Goal: Transaction & Acquisition: Download file/media

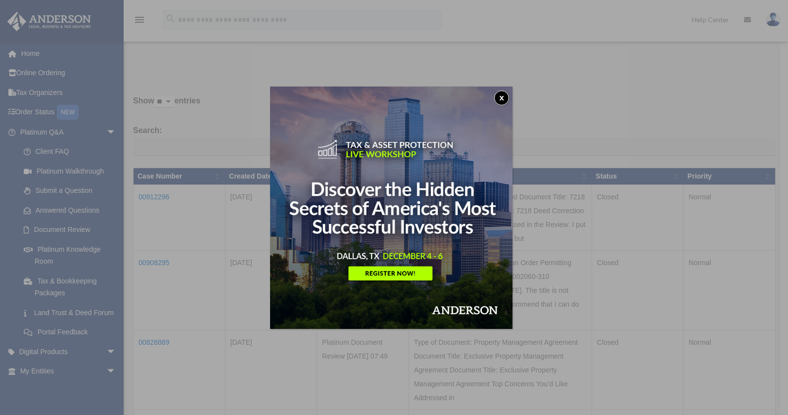
click at [503, 94] on button "x" at bounding box center [501, 98] width 15 height 15
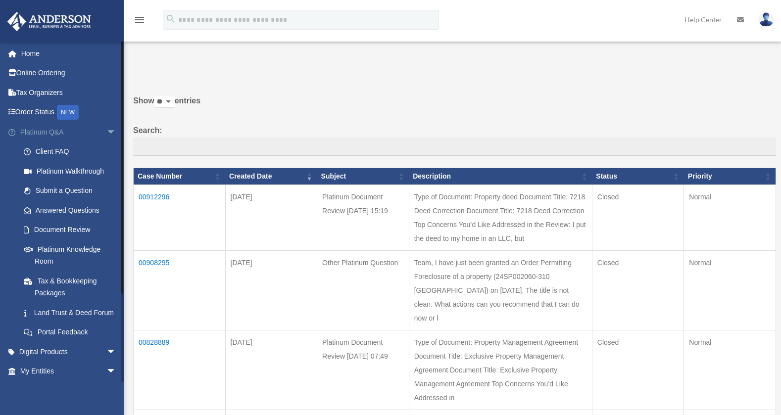
click at [106, 132] on span "arrow_drop_down" at bounding box center [116, 132] width 20 height 20
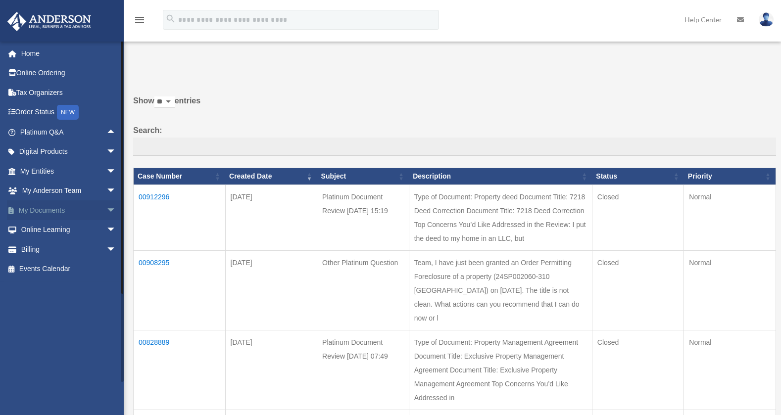
click at [106, 211] on span "arrow_drop_down" at bounding box center [116, 210] width 20 height 20
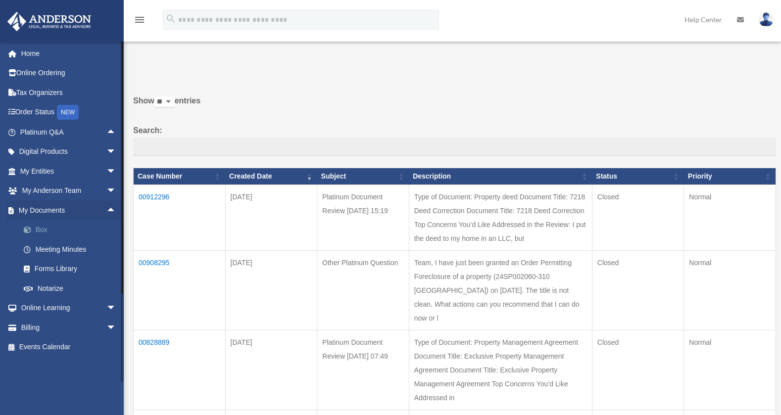
click at [40, 231] on link "Box" at bounding box center [72, 230] width 117 height 20
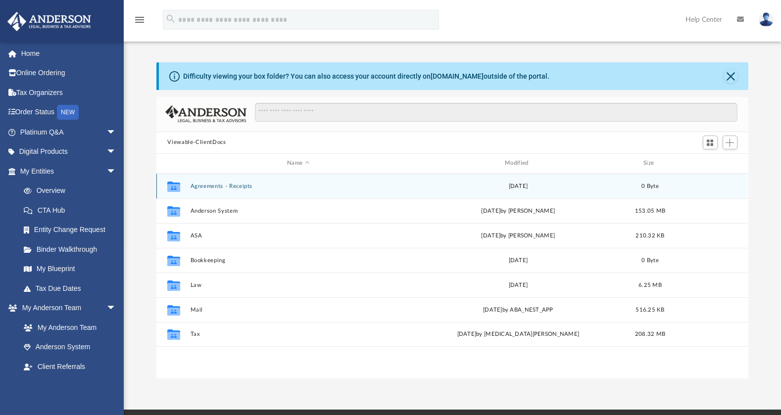
scroll to position [218, 584]
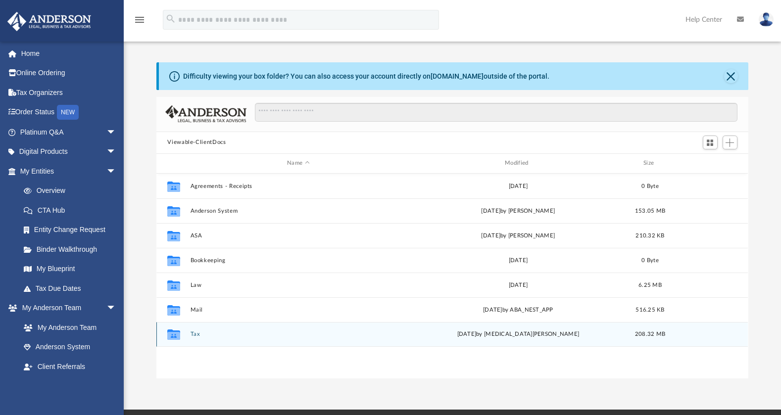
click at [174, 336] on icon "grid" at bounding box center [173, 336] width 13 height 8
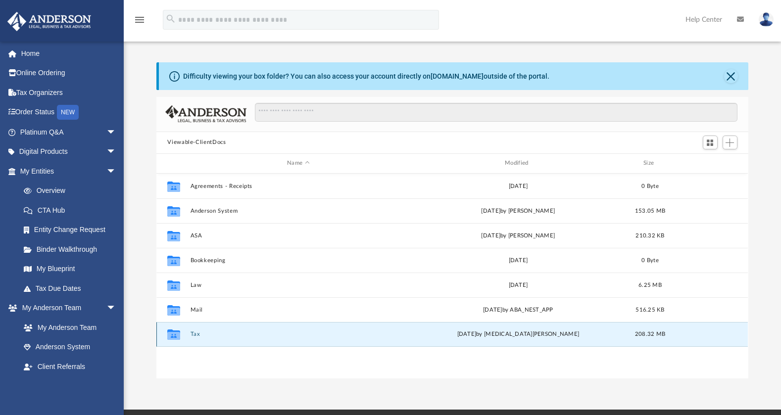
click at [530, 337] on div "Fri Sep 26 2025 by Nikita Patel" at bounding box center [518, 334] width 216 height 9
click at [173, 334] on icon "grid" at bounding box center [173, 336] width 13 height 8
click at [175, 337] on g "grid" at bounding box center [173, 335] width 13 height 10
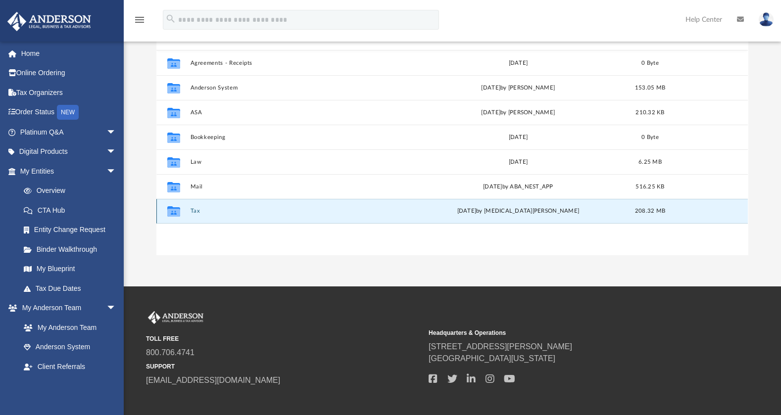
scroll to position [131, 0]
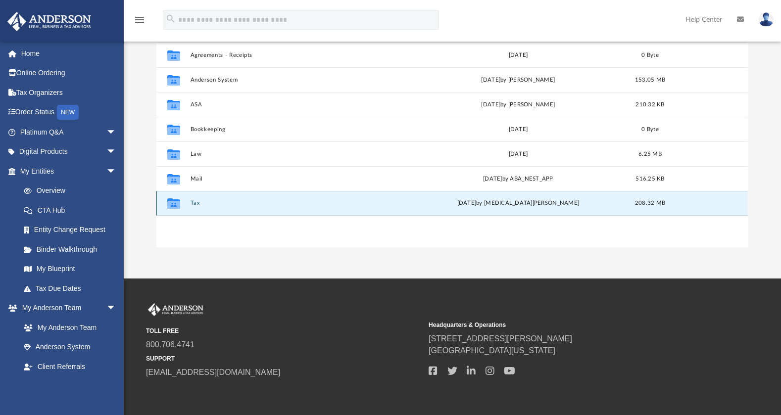
click at [175, 202] on icon "grid" at bounding box center [173, 205] width 13 height 8
click at [175, 203] on icon "grid" at bounding box center [173, 203] width 13 height 10
click at [195, 204] on button "Tax" at bounding box center [299, 203] width 216 height 6
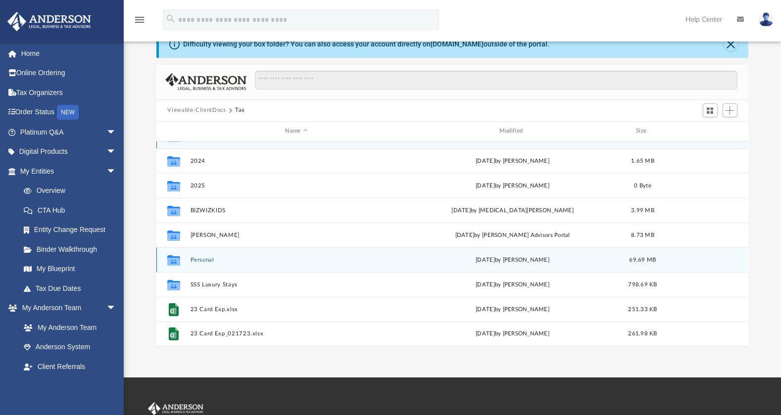
scroll to position [43, 0]
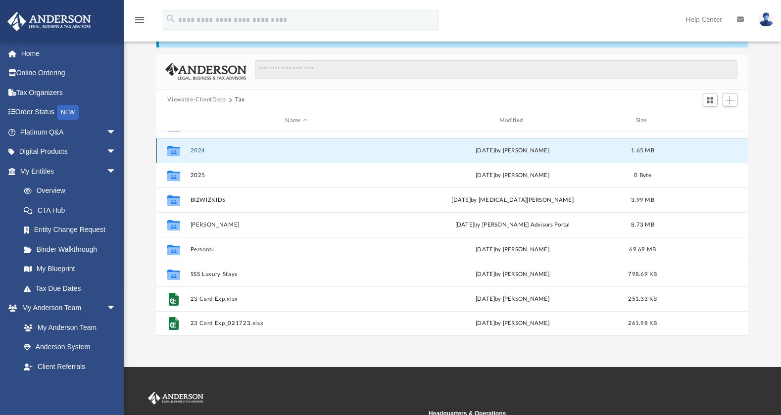
click at [195, 153] on button "2024" at bounding box center [297, 150] width 212 height 6
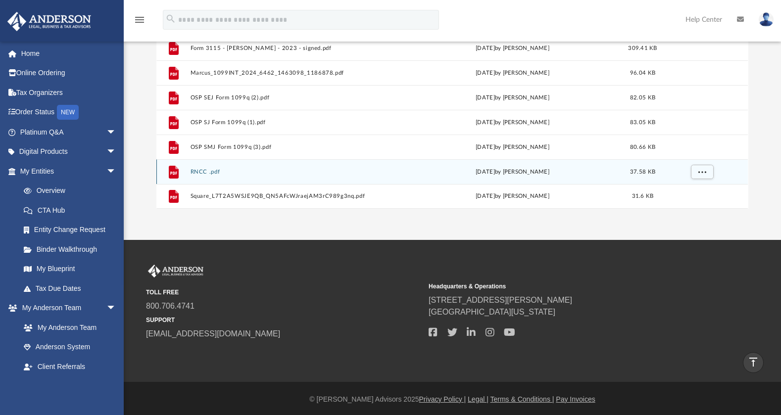
scroll to position [0, 0]
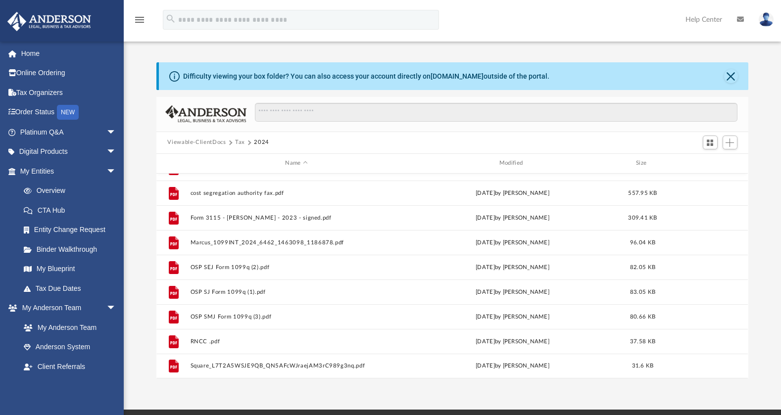
click at [239, 144] on button "Tax" at bounding box center [240, 142] width 10 height 9
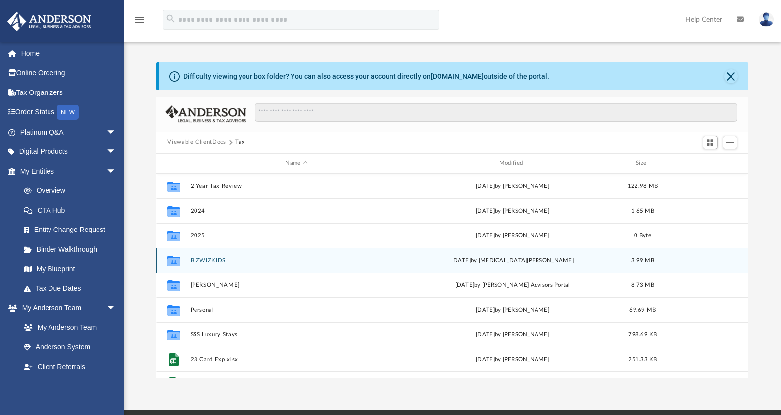
click at [216, 259] on button "BIZWIZKIDS" at bounding box center [297, 260] width 212 height 6
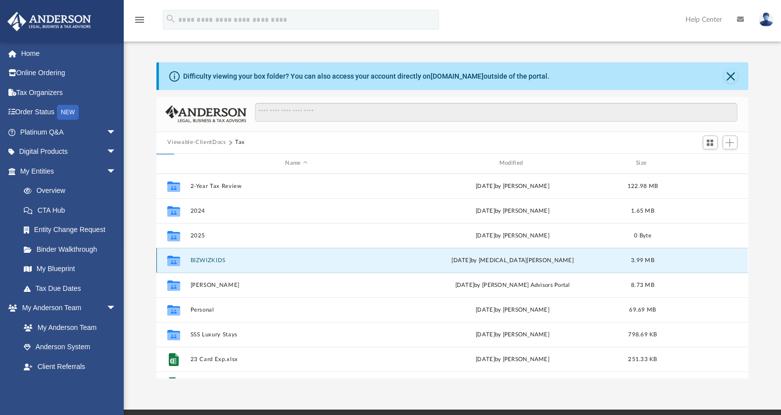
click at [216, 259] on button "BIZWIZKIDS" at bounding box center [297, 260] width 212 height 6
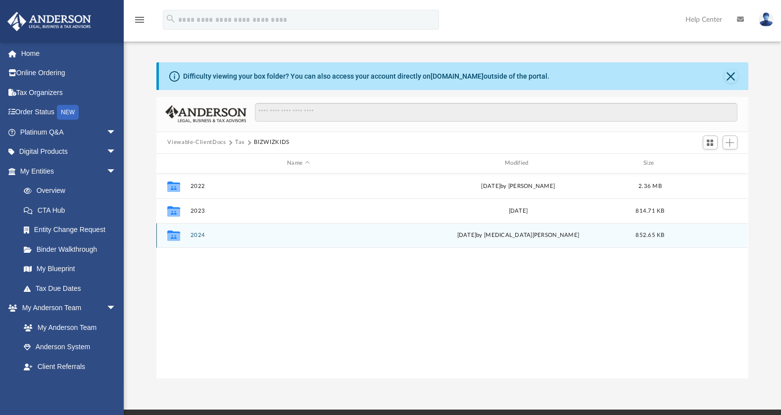
click at [172, 234] on icon "grid" at bounding box center [173, 237] width 13 height 8
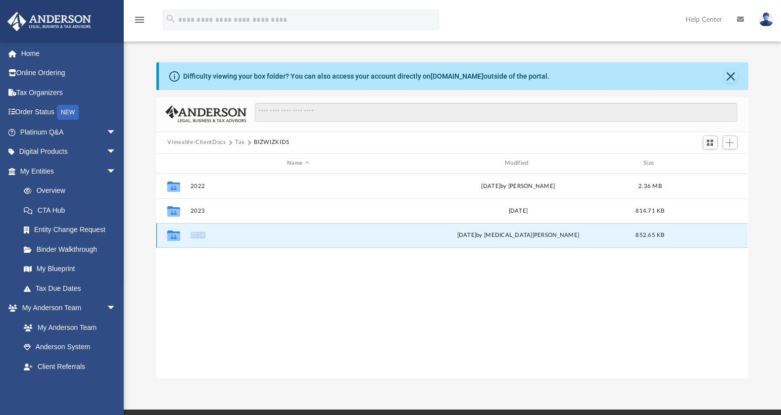
click at [172, 234] on icon "grid" at bounding box center [173, 237] width 13 height 8
click at [174, 236] on icon "grid" at bounding box center [173, 237] width 13 height 8
click at [174, 237] on icon "grid" at bounding box center [173, 237] width 13 height 8
click at [193, 235] on button "2024" at bounding box center [299, 235] width 216 height 6
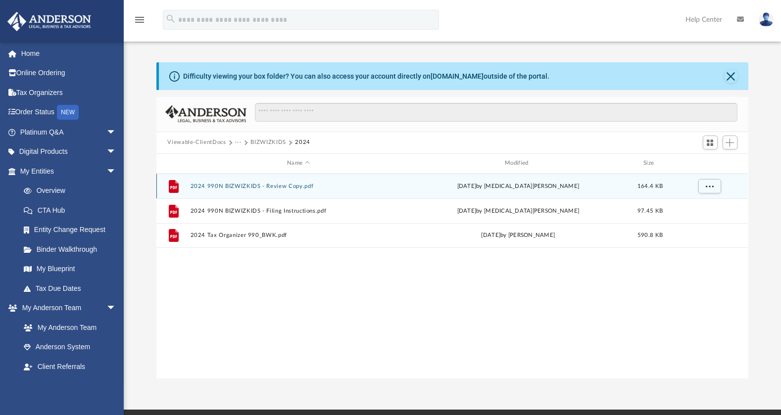
click at [258, 189] on button "2024 990N BIZWIZKIDS - Review Copy.pdf" at bounding box center [299, 186] width 216 height 6
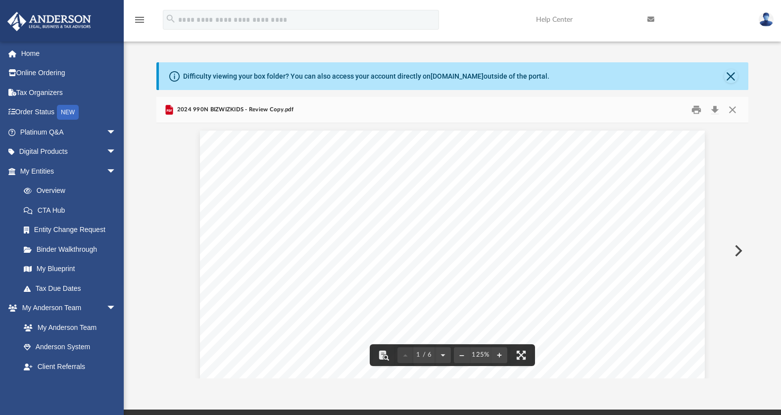
scroll to position [2, 0]
click at [466, 356] on button "File preview" at bounding box center [462, 355] width 16 height 22
click at [466, 357] on button "File preview" at bounding box center [462, 355] width 16 height 22
click at [465, 357] on button "File preview" at bounding box center [462, 355] width 16 height 22
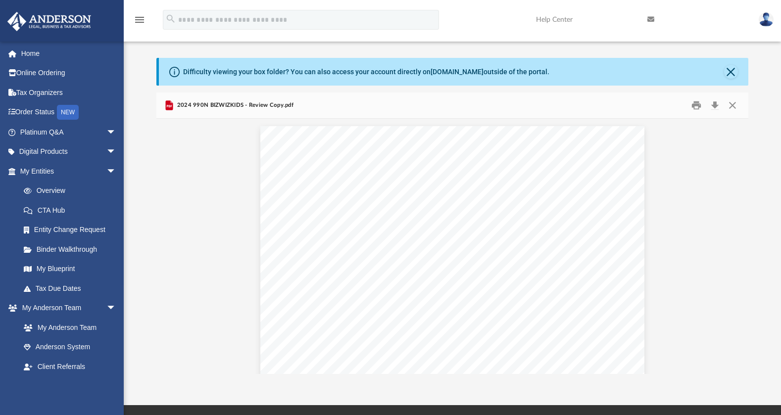
scroll to position [0, 0]
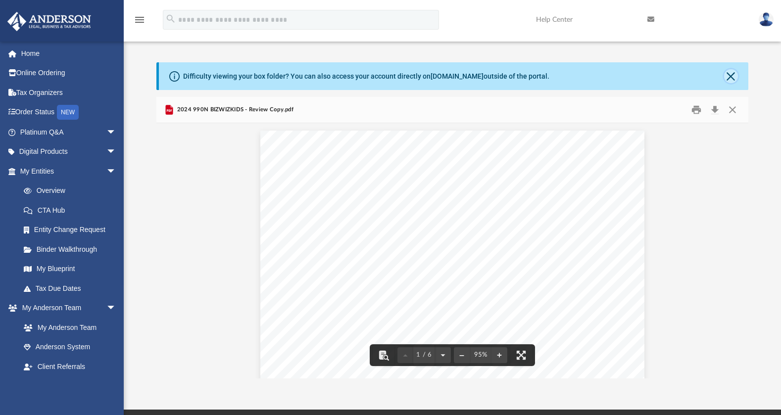
click at [732, 73] on button "Close" at bounding box center [731, 76] width 14 height 14
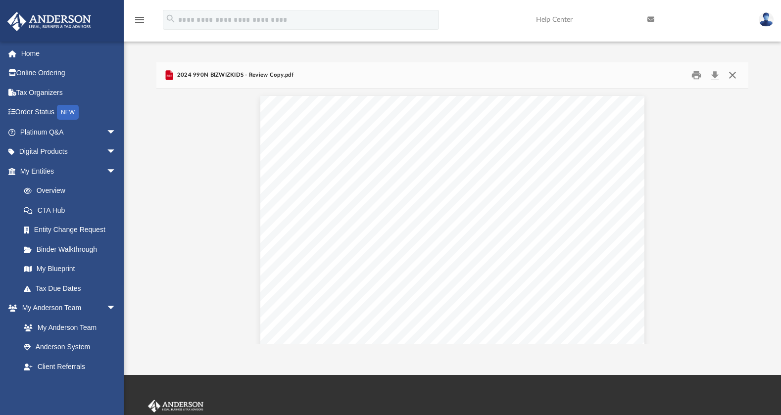
click at [738, 74] on button "Close" at bounding box center [732, 74] width 18 height 15
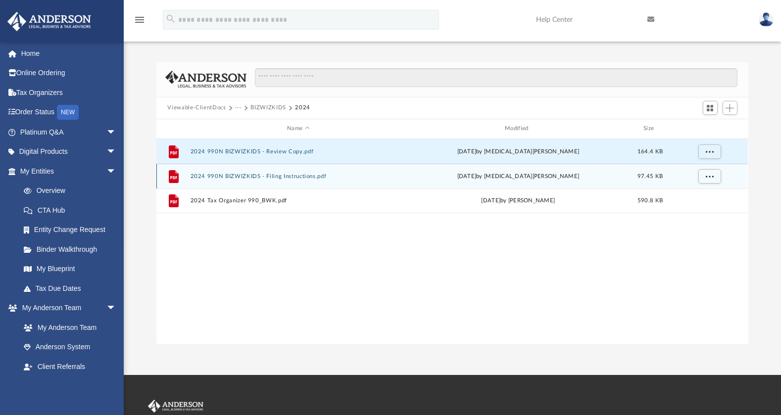
click at [204, 180] on div "File 2024 990N BIZWIZKIDS - Filing Instructions.pdf Fri Sep 26 2025 by Nikita P…" at bounding box center [451, 176] width 591 height 25
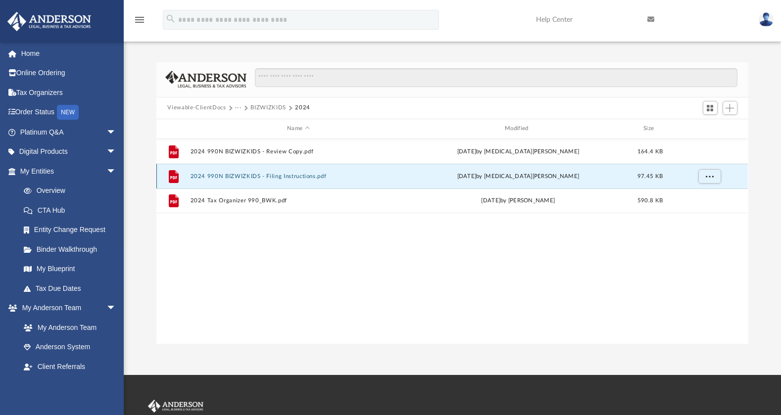
click at [204, 180] on div "File 2024 990N BIZWIZKIDS - Filing Instructions.pdf Fri Sep 26 2025 by Nikita P…" at bounding box center [451, 176] width 591 height 25
click at [204, 177] on button "2024 990N BIZWIZKIDS - Filing Instructions.pdf" at bounding box center [299, 176] width 216 height 6
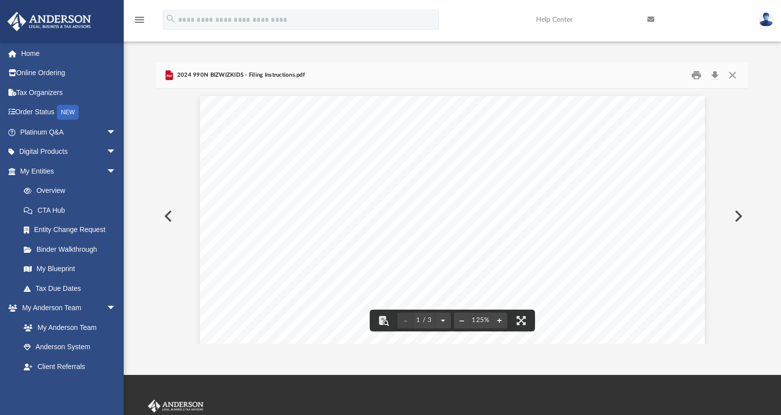
click at [167, 216] on button "Preview" at bounding box center [167, 216] width 22 height 28
click at [715, 75] on button "Download" at bounding box center [715, 74] width 18 height 15
